Goal: Information Seeking & Learning: Check status

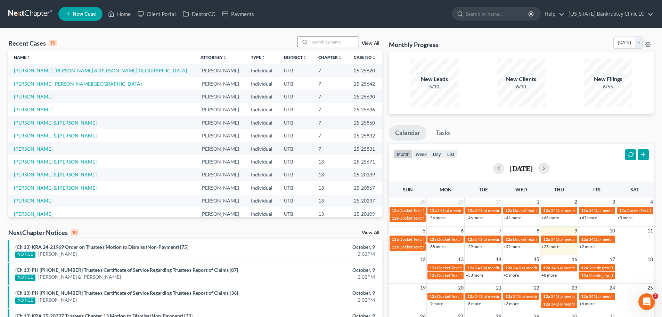
click at [319, 42] on input "search" at bounding box center [334, 42] width 49 height 10
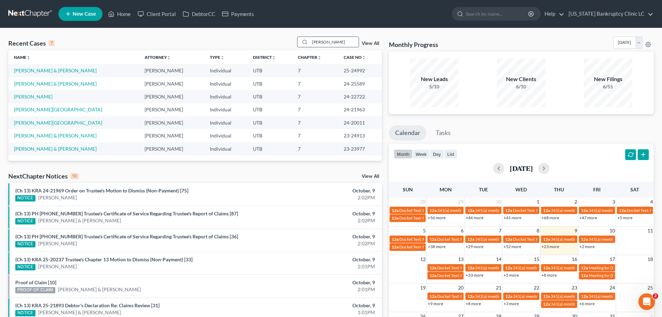
type input "[PERSON_NAME]"
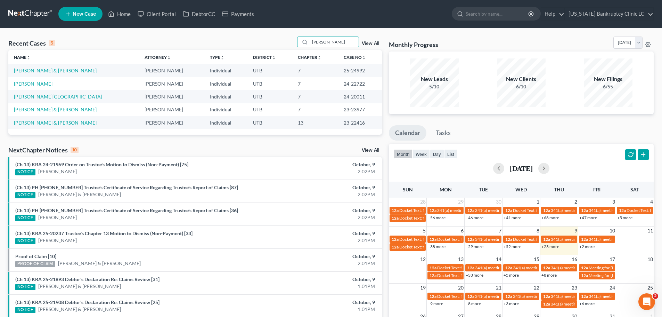
click at [40, 70] on link "[PERSON_NAME] & [PERSON_NAME]" at bounding box center [55, 70] width 83 height 6
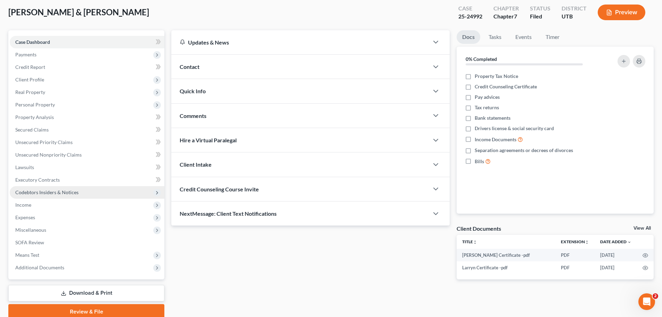
scroll to position [65, 0]
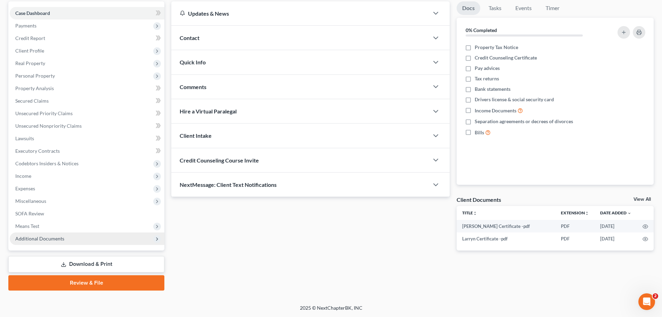
click at [57, 239] on span "Additional Documents" at bounding box center [39, 238] width 49 height 6
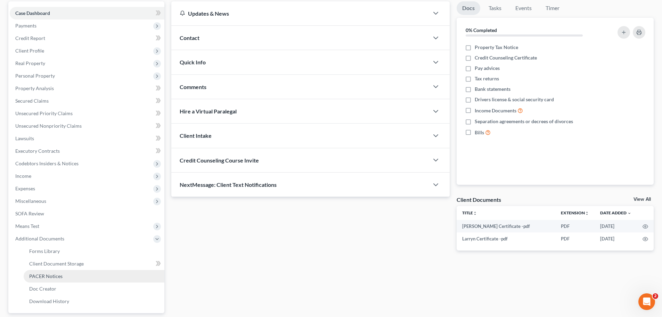
click at [50, 278] on span "PACER Notices" at bounding box center [45, 276] width 33 height 6
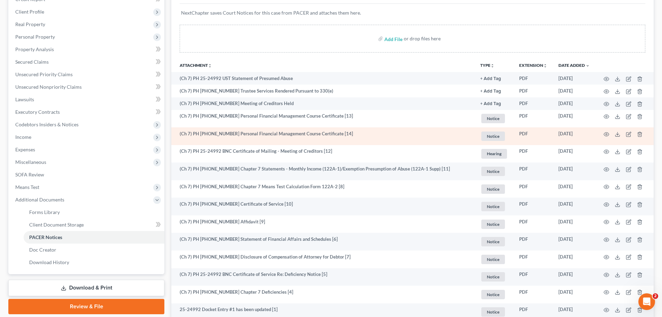
scroll to position [139, 0]
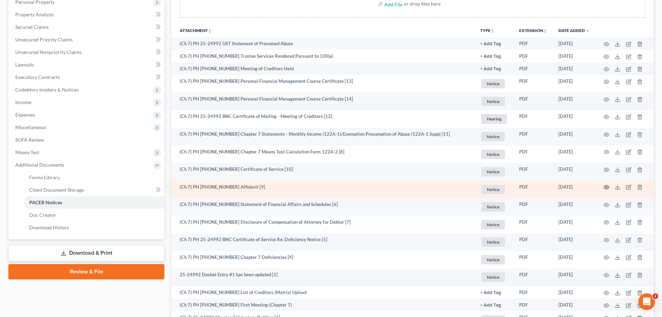
click at [606, 186] on icon "button" at bounding box center [607, 187] width 6 height 6
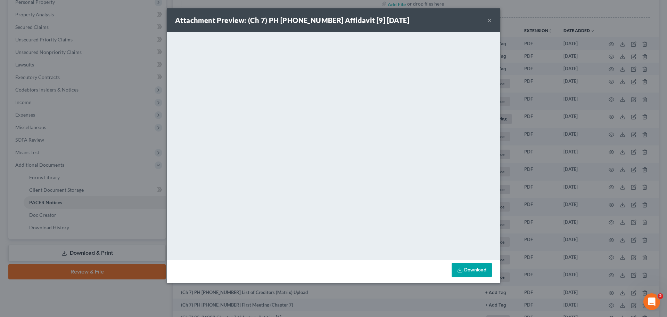
click at [489, 19] on button "×" at bounding box center [489, 20] width 5 height 8
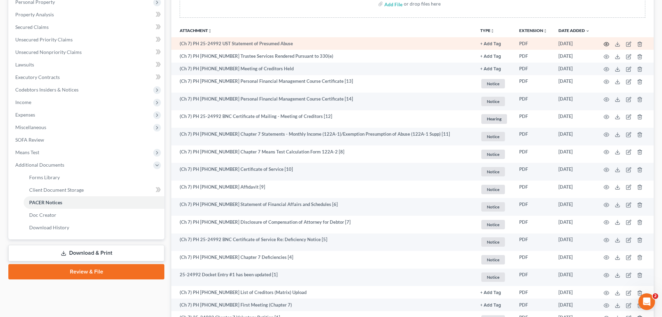
click at [606, 45] on circle "button" at bounding box center [606, 43] width 1 height 1
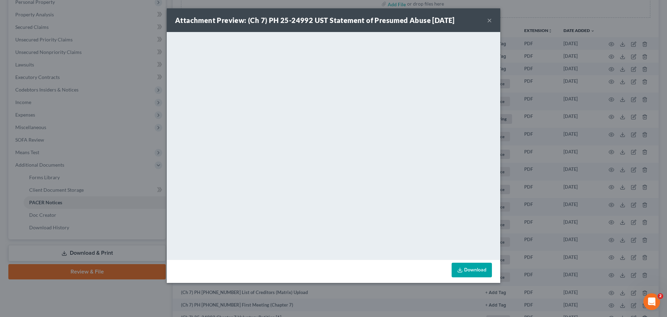
click at [489, 19] on button "×" at bounding box center [489, 20] width 5 height 8
